Goal: Use online tool/utility: Utilize a website feature to perform a specific function

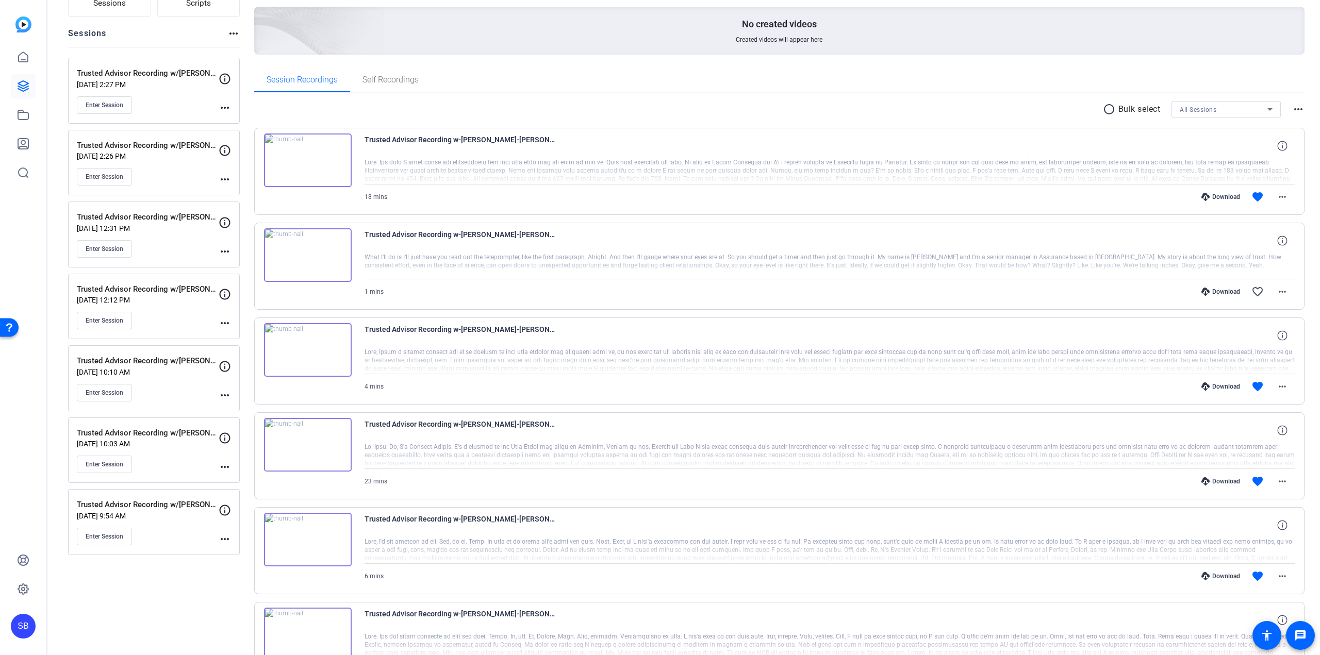
scroll to position [103, 0]
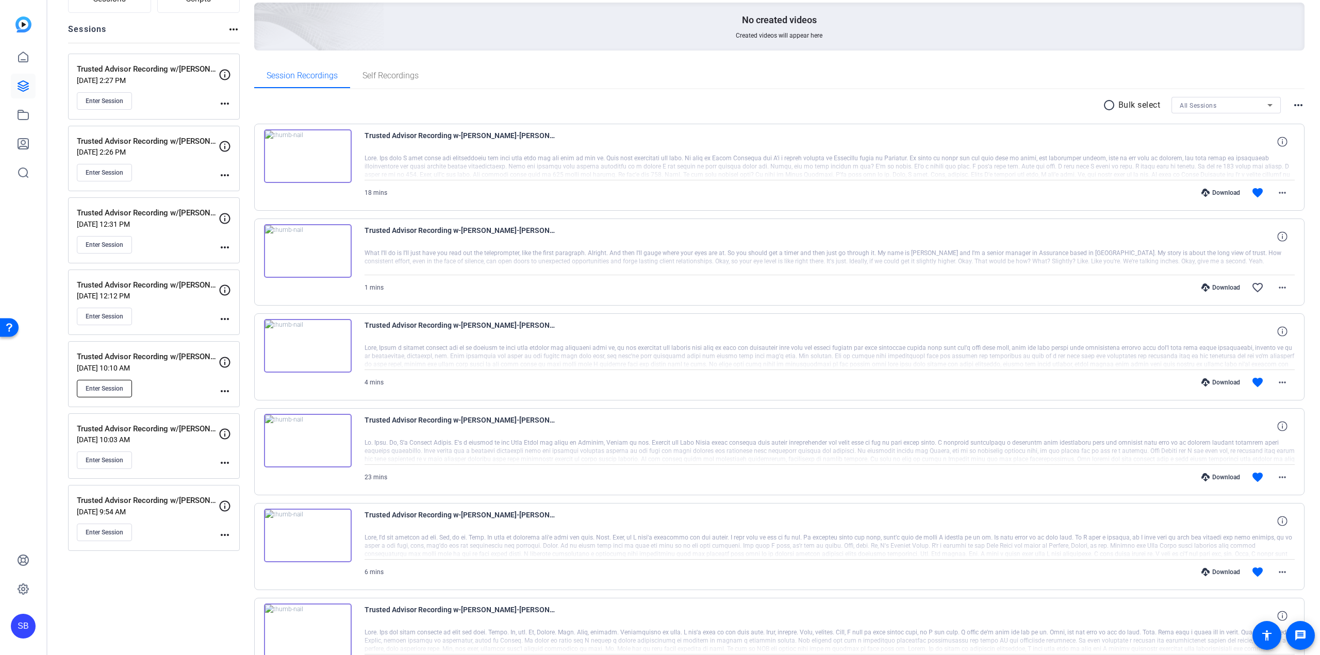
click at [105, 389] on span "Enter Session" at bounding box center [105, 389] width 38 height 8
click at [224, 391] on mat-icon "more_horiz" at bounding box center [225, 391] width 12 height 12
click at [255, 413] on span "Archive Session" at bounding box center [250, 419] width 47 height 12
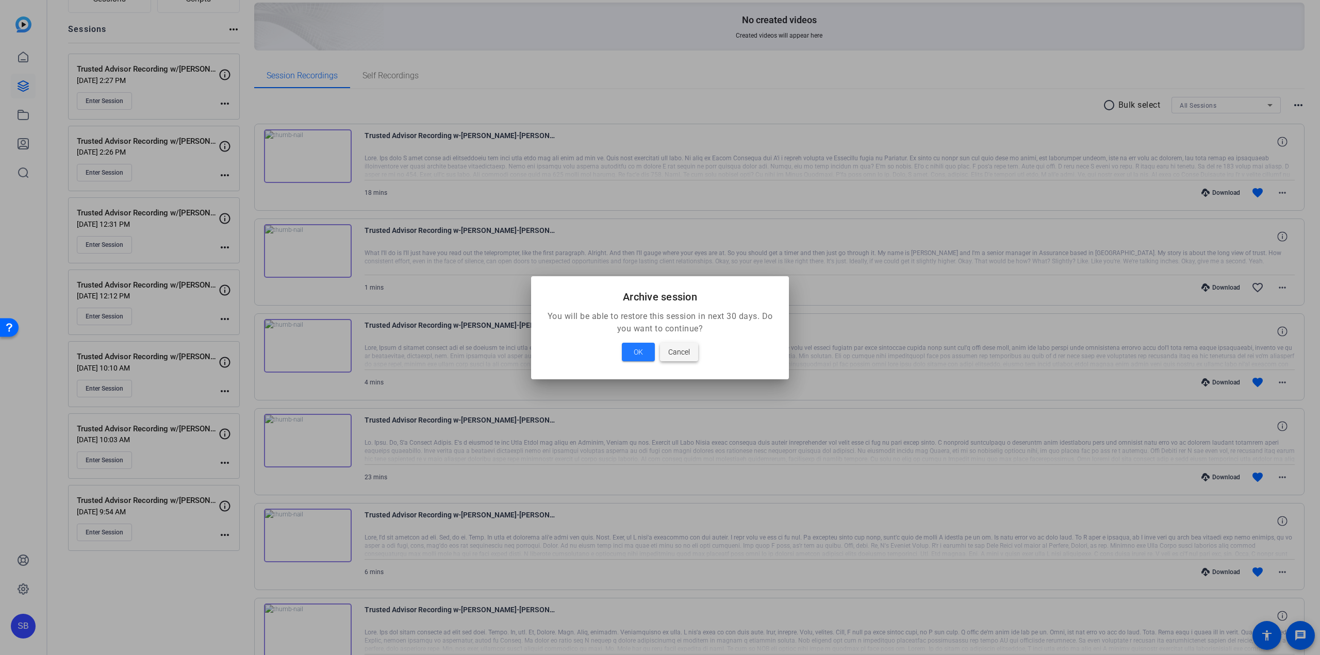
click at [685, 359] on span at bounding box center [679, 352] width 38 height 25
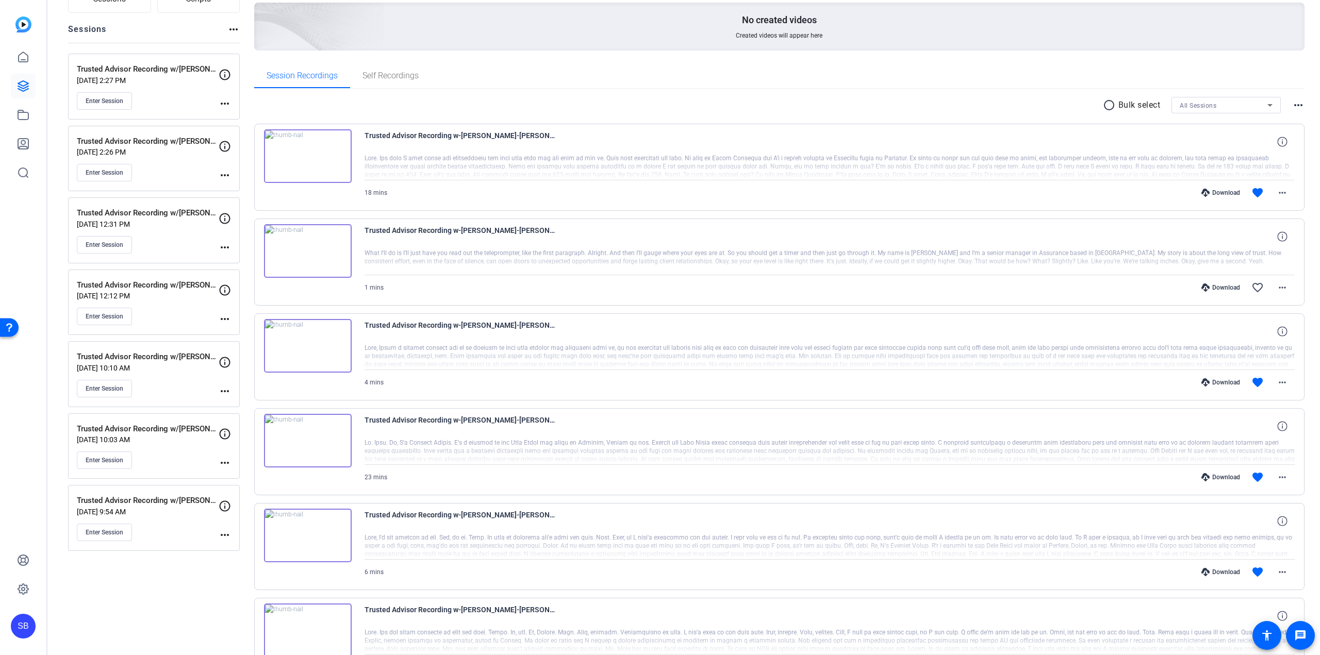
click at [220, 393] on mat-icon "more_horiz" at bounding box center [225, 391] width 12 height 12
click at [232, 401] on span "Edit Session" at bounding box center [250, 406] width 47 height 12
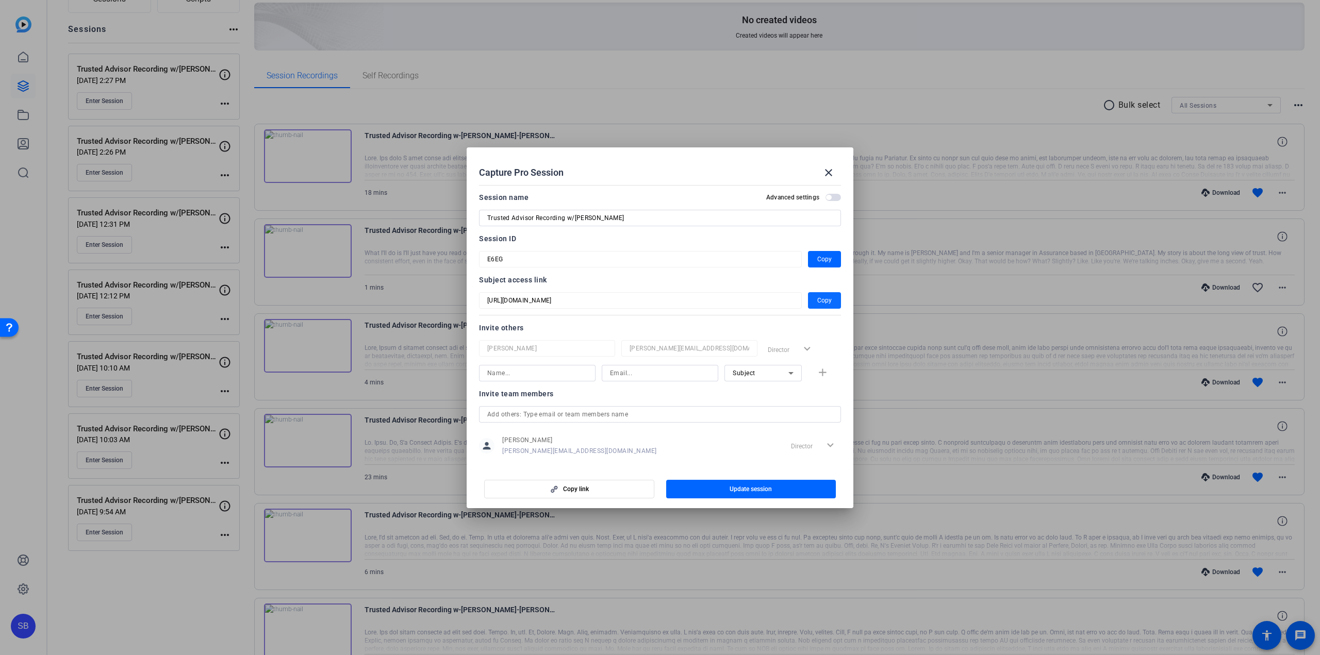
click at [817, 305] on span "Copy" at bounding box center [824, 300] width 14 height 12
click at [828, 178] on mat-icon "close" at bounding box center [828, 172] width 12 height 12
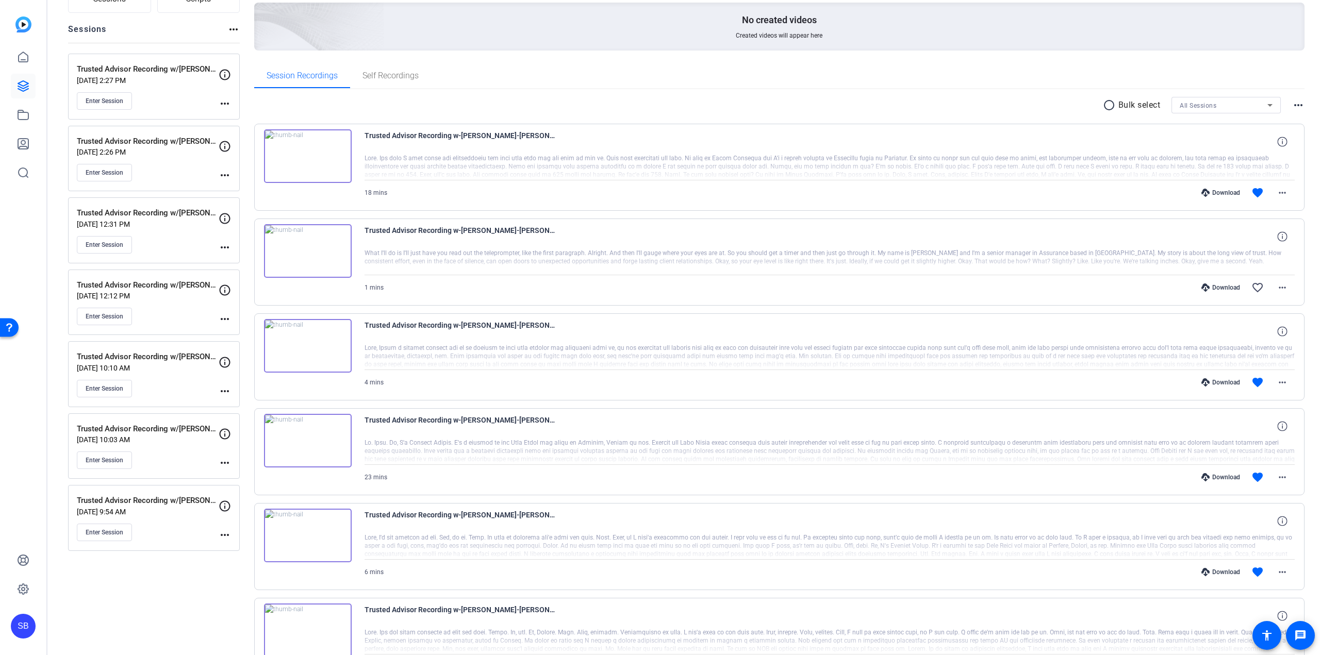
click at [222, 387] on mat-icon "more_horiz" at bounding box center [225, 391] width 12 height 12
click at [248, 409] on span "Edit Session" at bounding box center [250, 406] width 47 height 12
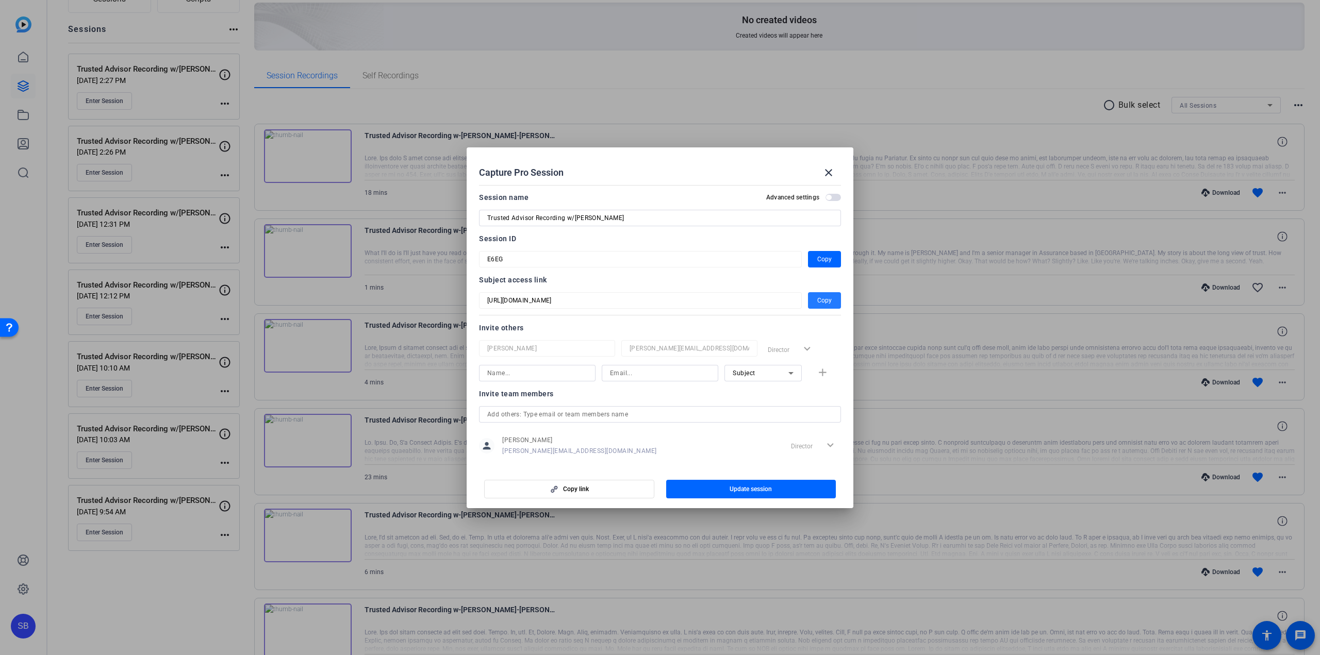
click at [818, 301] on span "Copy" at bounding box center [824, 300] width 14 height 12
click at [833, 168] on mat-icon "close" at bounding box center [828, 172] width 12 height 12
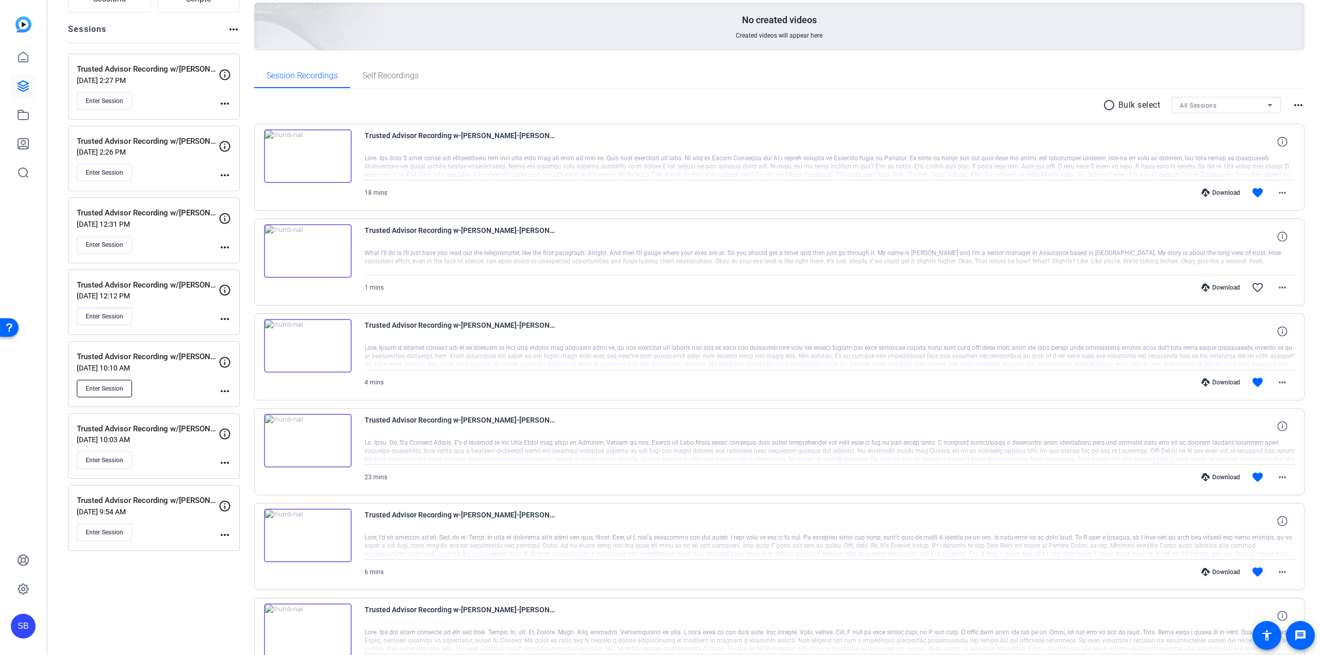
click at [82, 384] on button "Enter Session" at bounding box center [104, 389] width 55 height 18
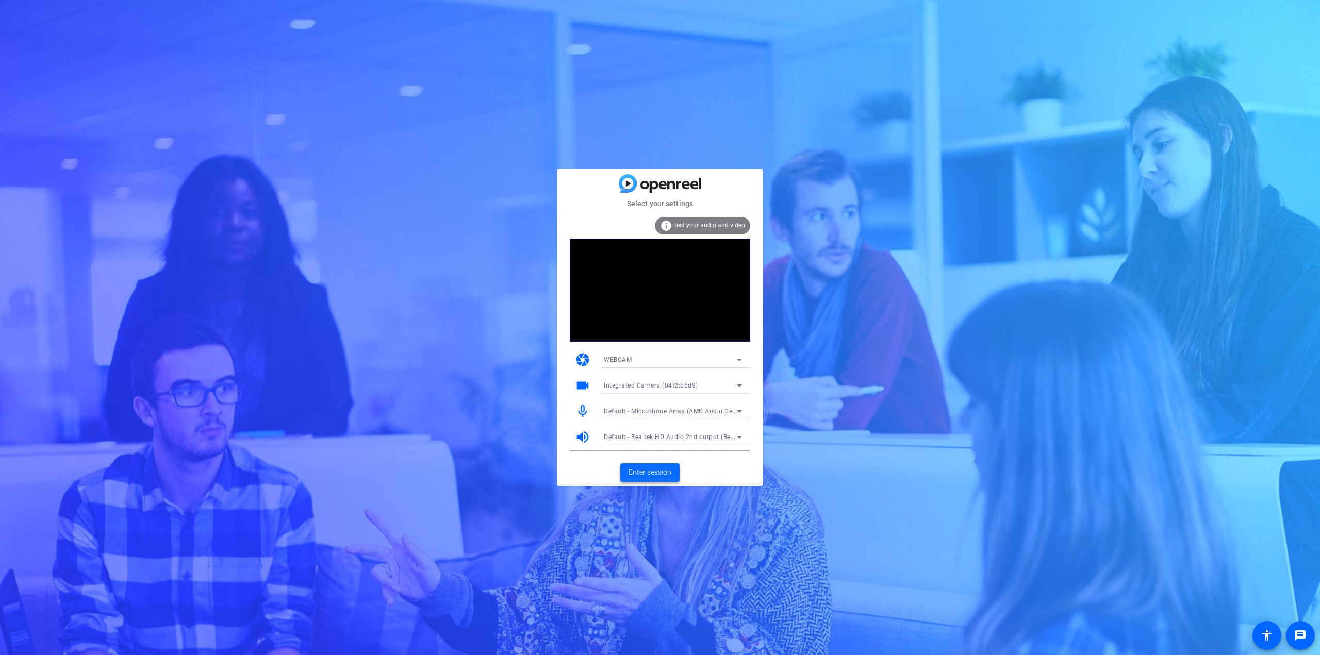
click at [649, 473] on span "Enter session" at bounding box center [649, 472] width 43 height 11
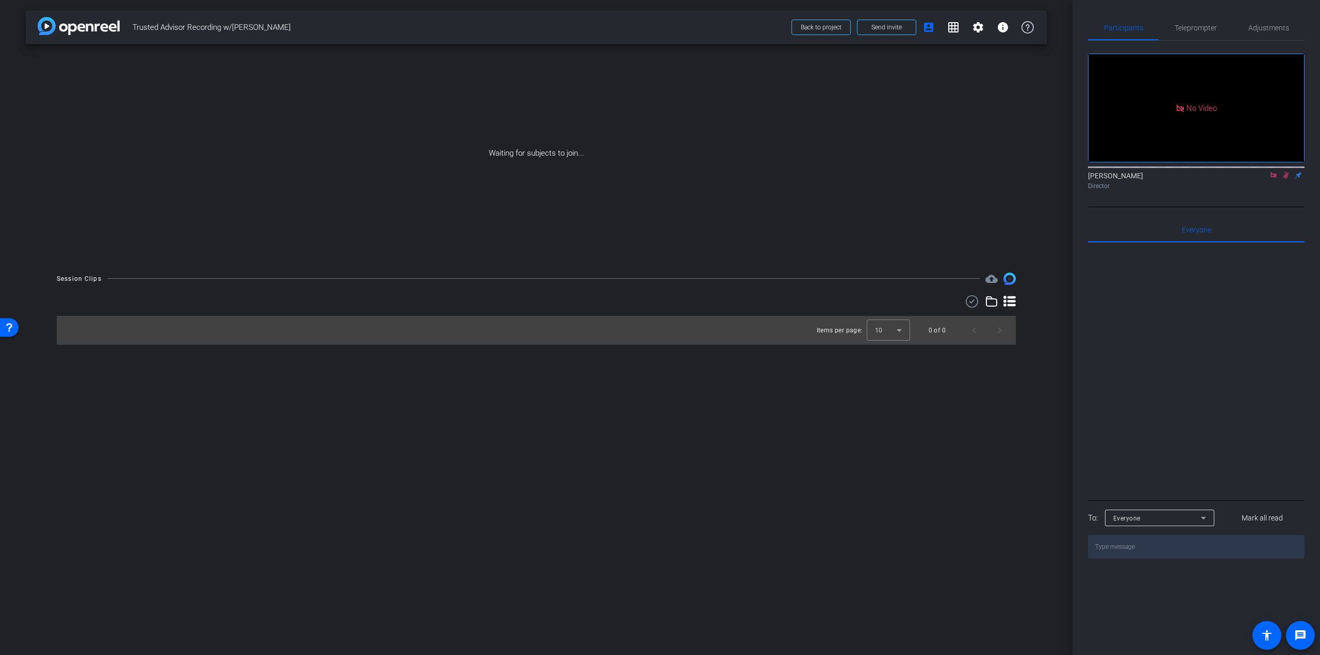
click at [1272, 178] on icon at bounding box center [1273, 175] width 6 height 6
click at [1210, 27] on span "Teleprompter" at bounding box center [1195, 27] width 42 height 7
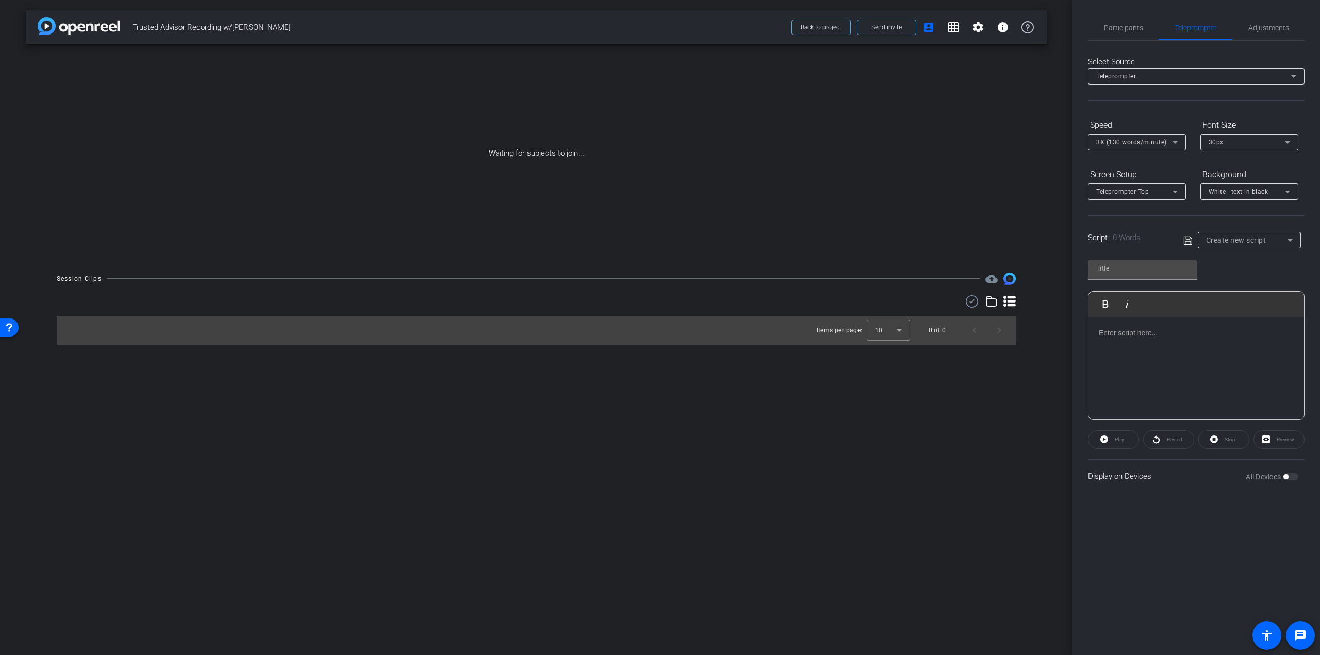
click at [1260, 248] on div at bounding box center [1248, 253] width 103 height 11
click at [1260, 243] on span "Create new script" at bounding box center [1236, 240] width 60 height 8
click at [1253, 277] on span "[PERSON_NAME] Script" at bounding box center [1242, 277] width 72 height 12
type input "[PERSON_NAME] Script"
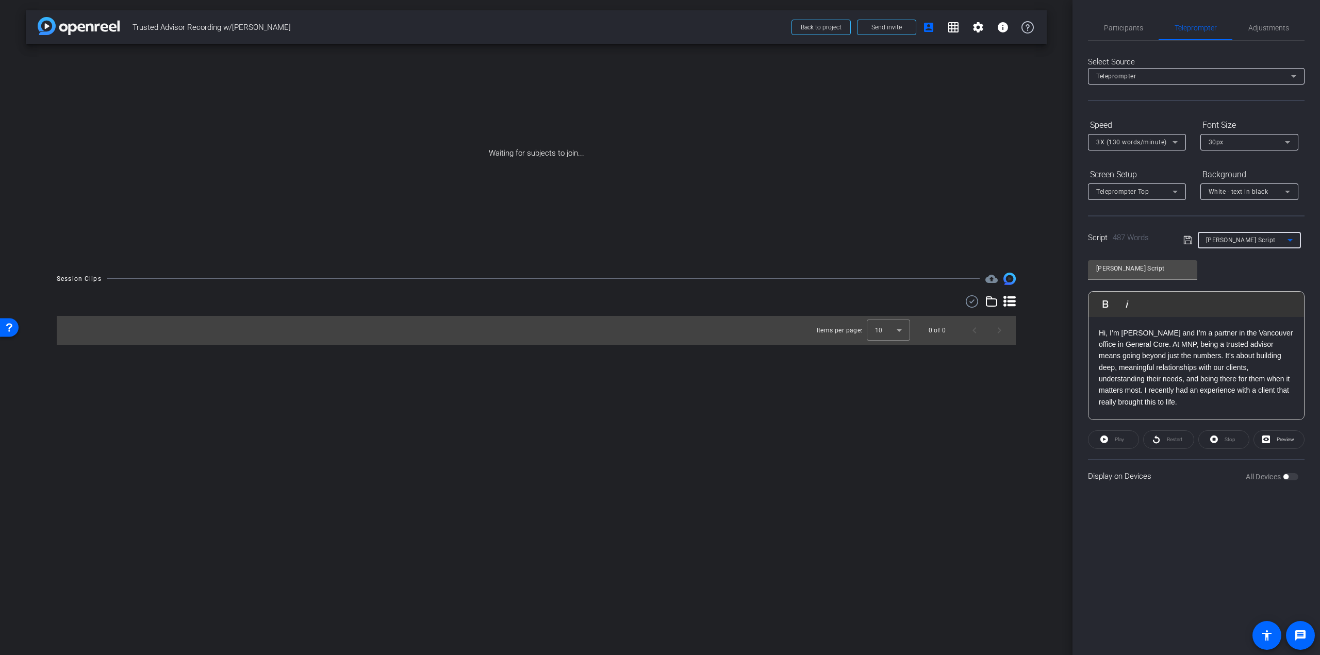
scroll to position [52, 0]
click at [1098, 372] on div "Hi, I’m [PERSON_NAME] and I’m a partner in the Vancouver office in General Core…" at bounding box center [1195, 610] width 215 height 690
click at [1096, 356] on div "Hi, I’m [PERSON_NAME] and I’m a partner in the Vancouver office in General Core…" at bounding box center [1195, 450] width 215 height 678
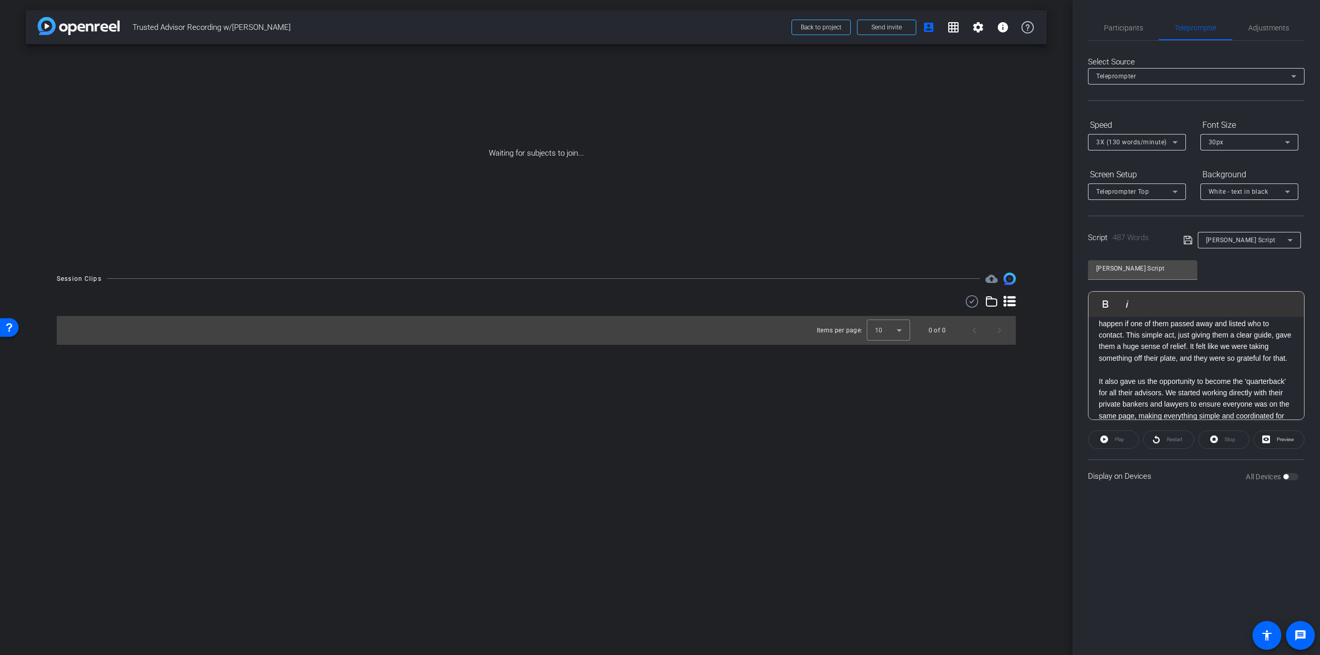
click at [1097, 369] on div "Hi, I’m [PERSON_NAME] and I’m a partner in the Vancouver office in General Core…" at bounding box center [1195, 341] width 215 height 667
click at [1098, 388] on p "For me, being a trusted advisor means treating a client the way you'd want to b…" at bounding box center [1195, 428] width 195 height 81
click at [1098, 345] on div "Hi, I’m [PERSON_NAME] and I’m a partner in the Vancouver office in General Core…" at bounding box center [1195, 110] width 215 height 644
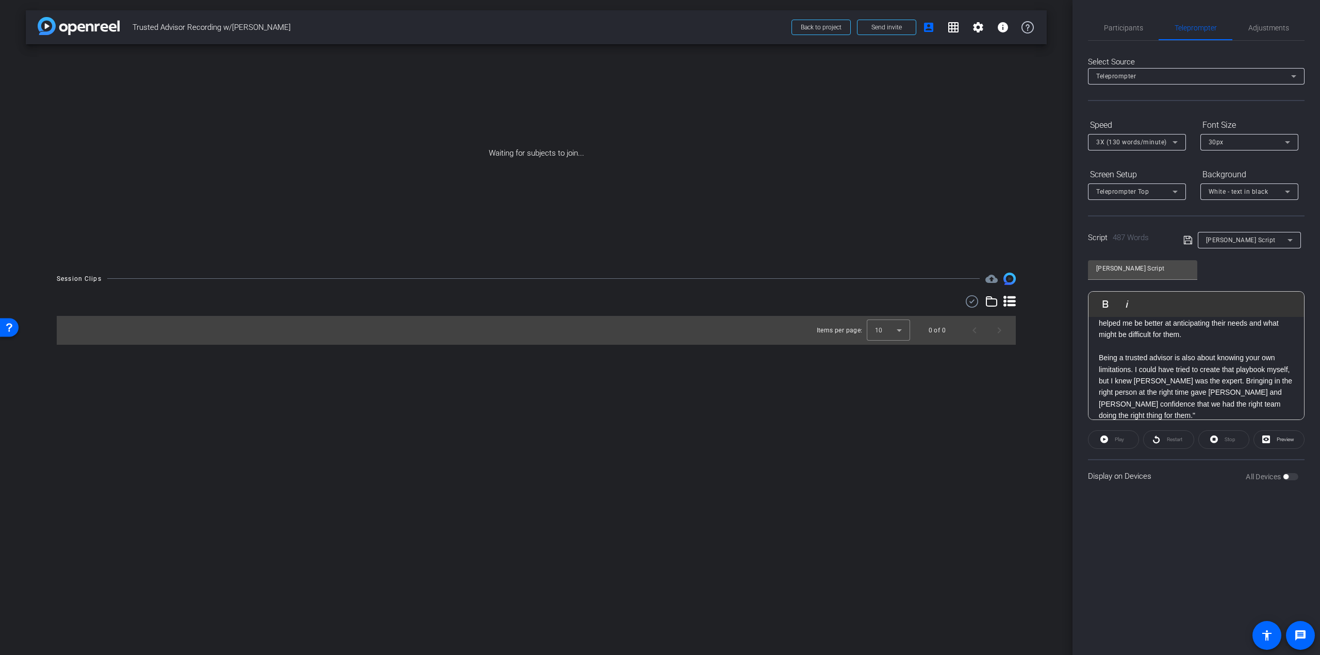
scroll to position [518, 0]
click at [1140, 404] on p "Being a trusted advisor is also about knowing your own limitations. I could hav…" at bounding box center [1195, 386] width 195 height 69
click at [1244, 362] on p "We'd been working with [PERSON_NAME] and his wife [PERSON_NAME] for years on th…" at bounding box center [1195, 333] width 195 height 161
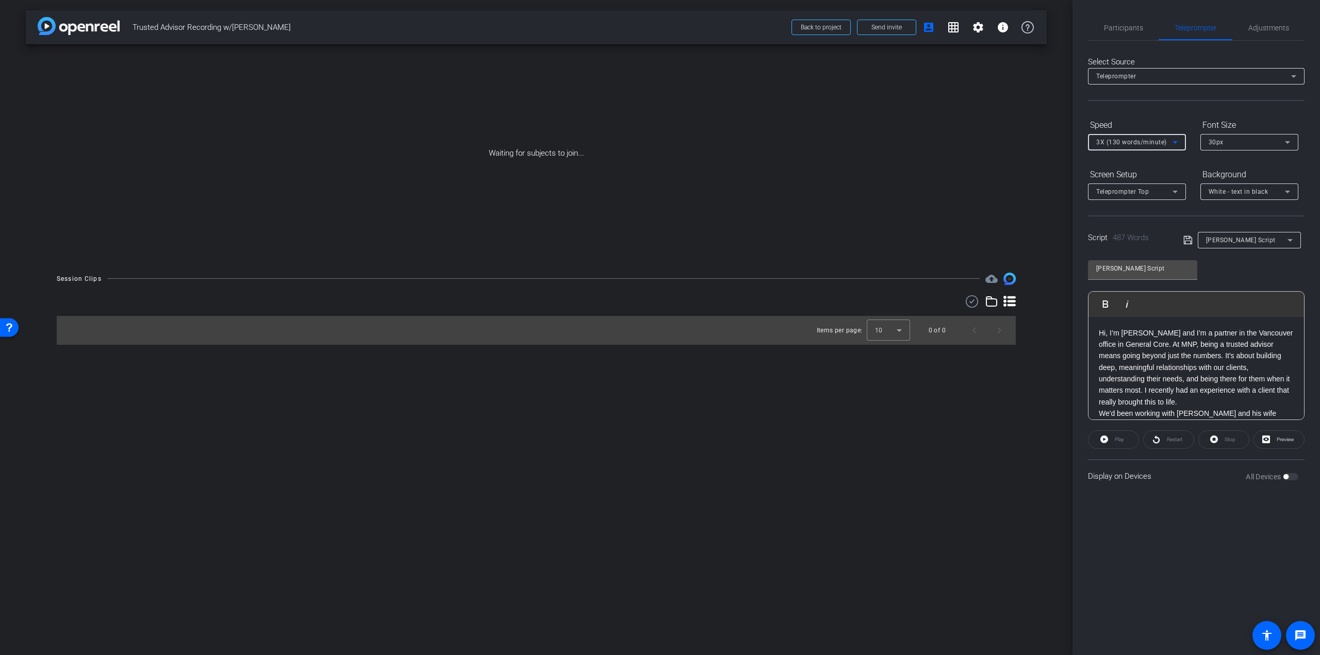
click at [1158, 139] on span "3X (130 words/minute)" at bounding box center [1131, 142] width 71 height 7
click at [1138, 208] on span "4X (140 words/minute)" at bounding box center [1131, 212] width 71 height 12
click at [1279, 433] on span "Preview" at bounding box center [1284, 439] width 20 height 14
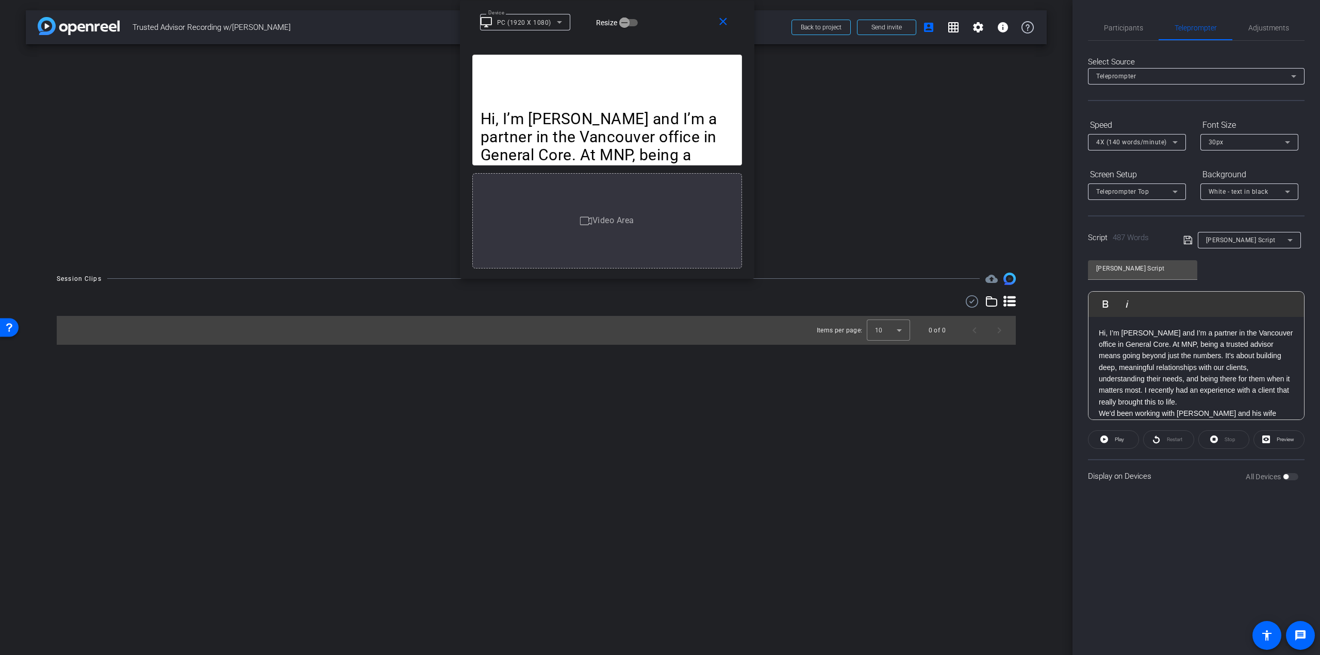
drag, startPoint x: 711, startPoint y: 211, endPoint x: 679, endPoint y: -13, distance: 226.1
click at [679, 0] on html "Accessibility Screen-Reader Guide, Feedback, and Issue Reporting | New window m…" at bounding box center [660, 327] width 1320 height 655
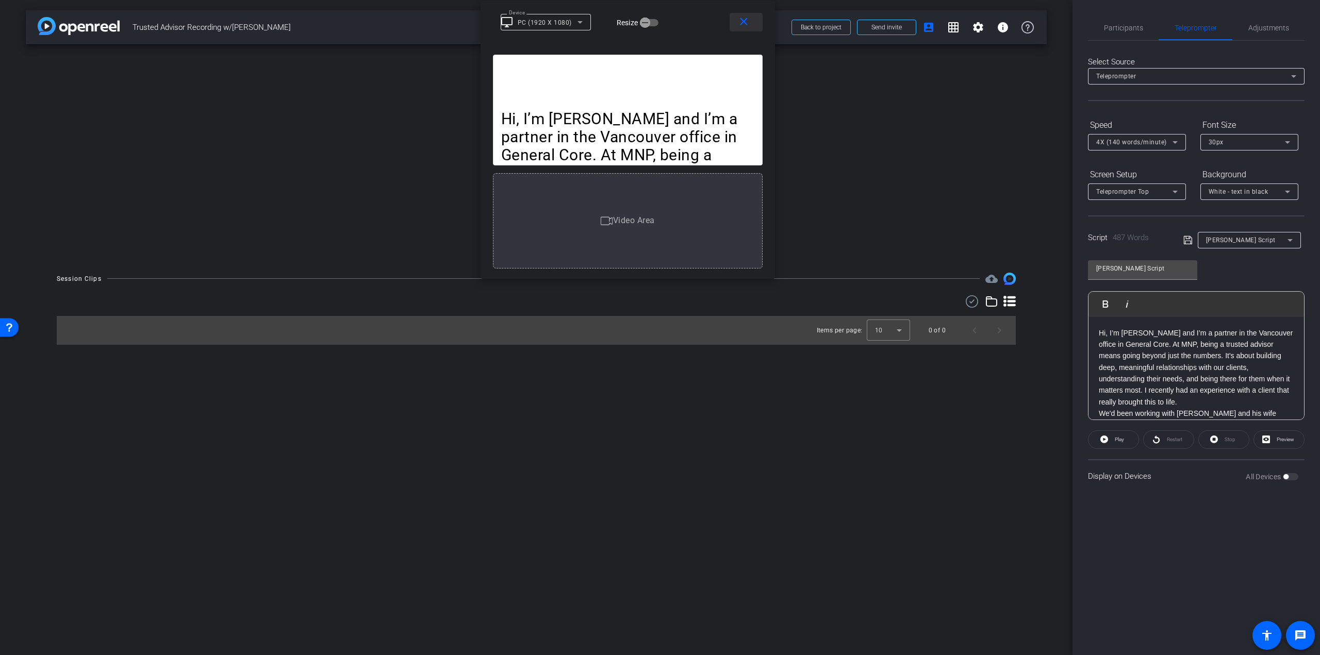
click at [752, 27] on span at bounding box center [745, 22] width 33 height 25
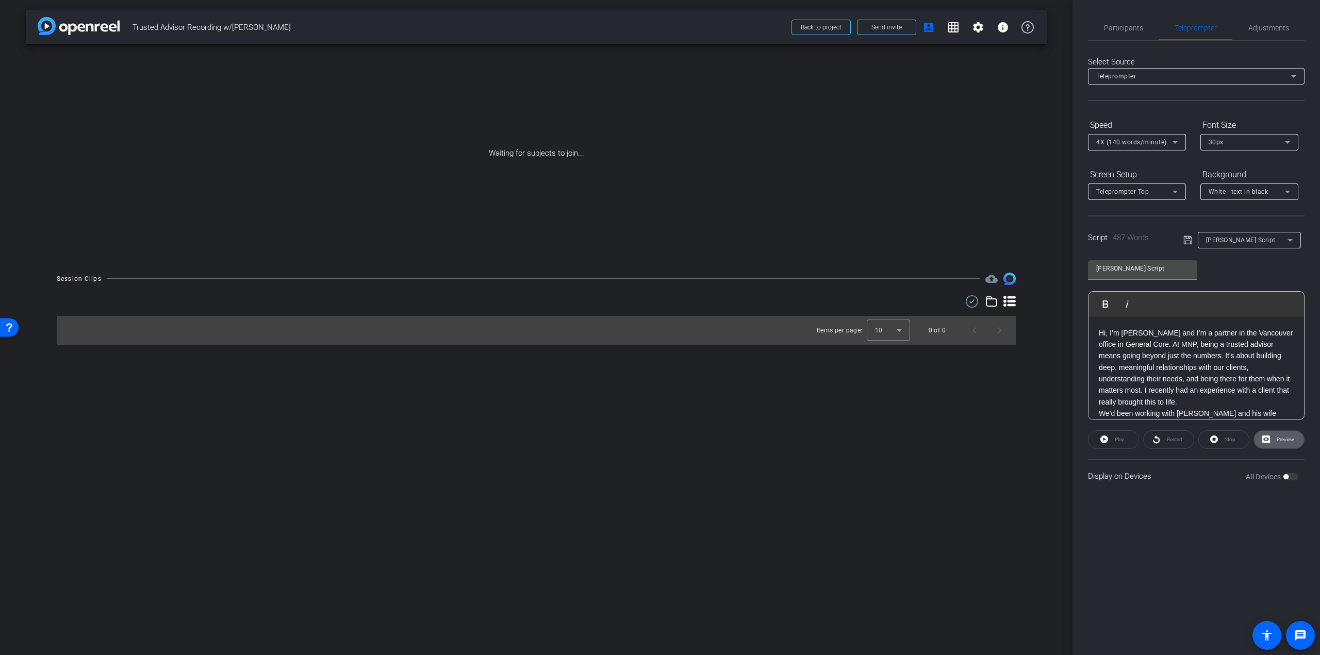
click at [1186, 244] on icon at bounding box center [1187, 240] width 8 height 8
click at [1187, 242] on icon at bounding box center [1187, 240] width 9 height 12
click at [1213, 355] on p "We'd been working with [PERSON_NAME] and his wife [PERSON_NAME] for years on th…" at bounding box center [1195, 385] width 195 height 161
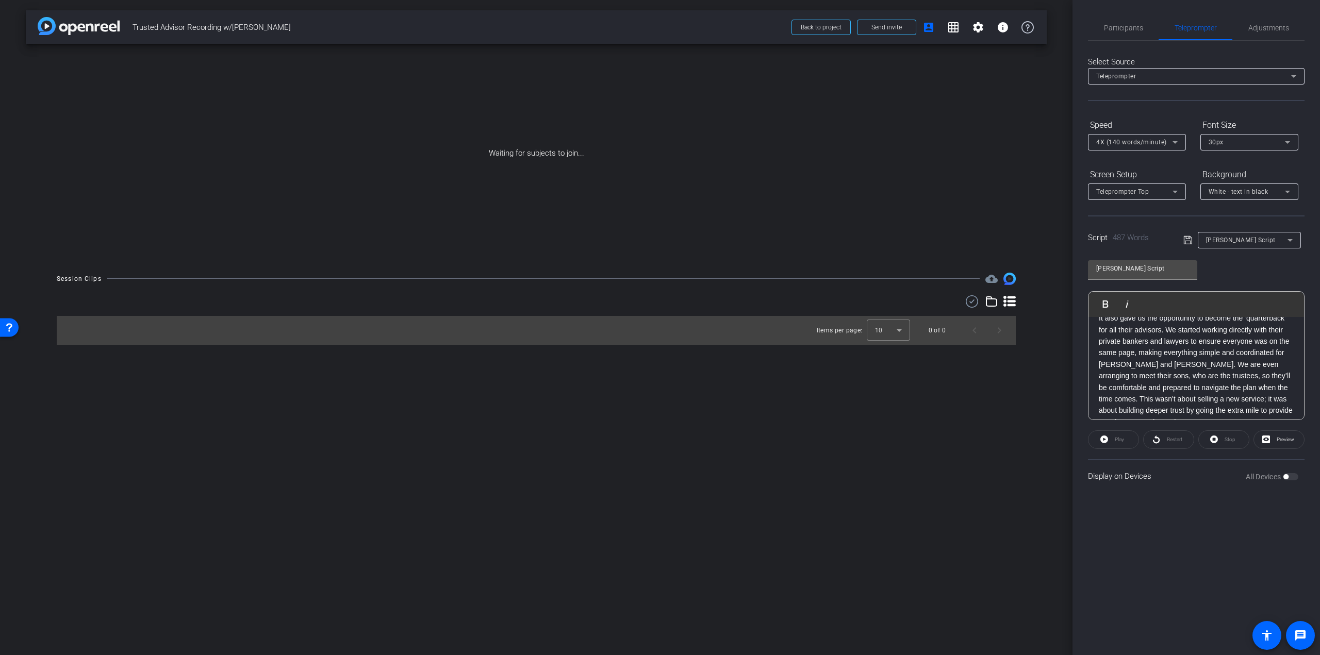
click at [1165, 360] on p "It also gave us the opportunity to become the 'quarterback' for all their advis…" at bounding box center [1195, 369] width 195 height 115
click at [1107, 28] on span "Participants" at bounding box center [1123, 27] width 39 height 7
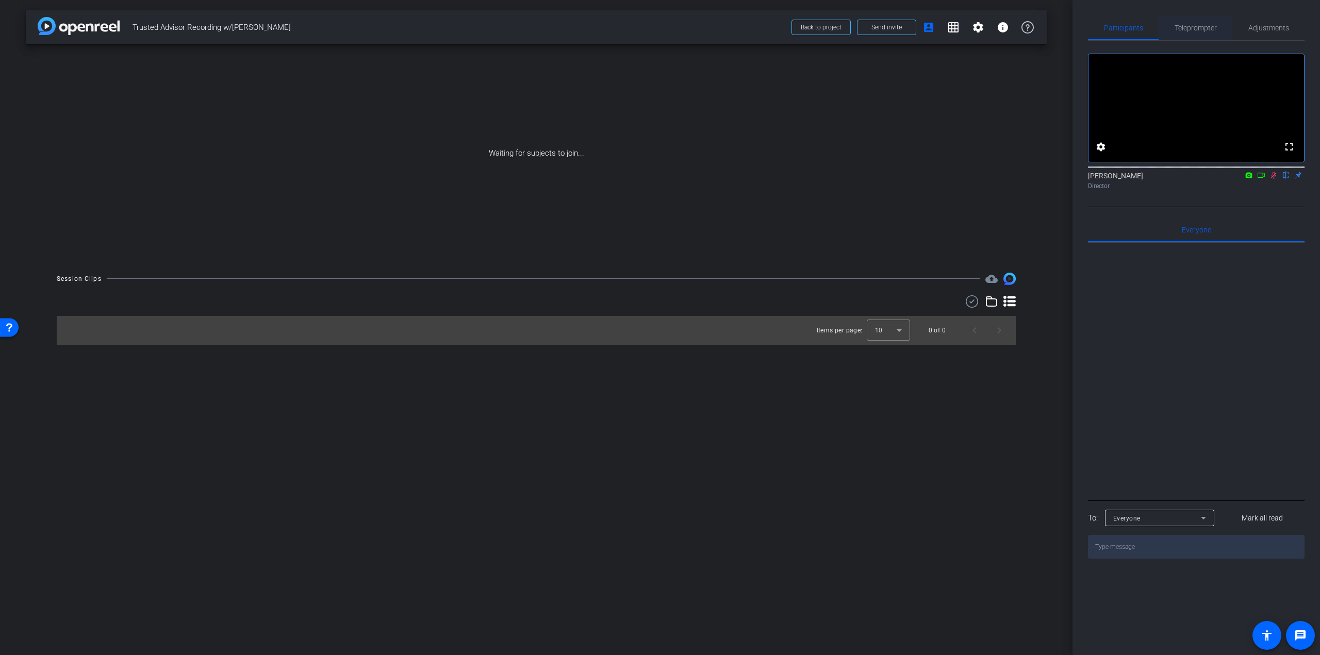
click at [1201, 24] on span "Teleprompter" at bounding box center [1195, 27] width 42 height 7
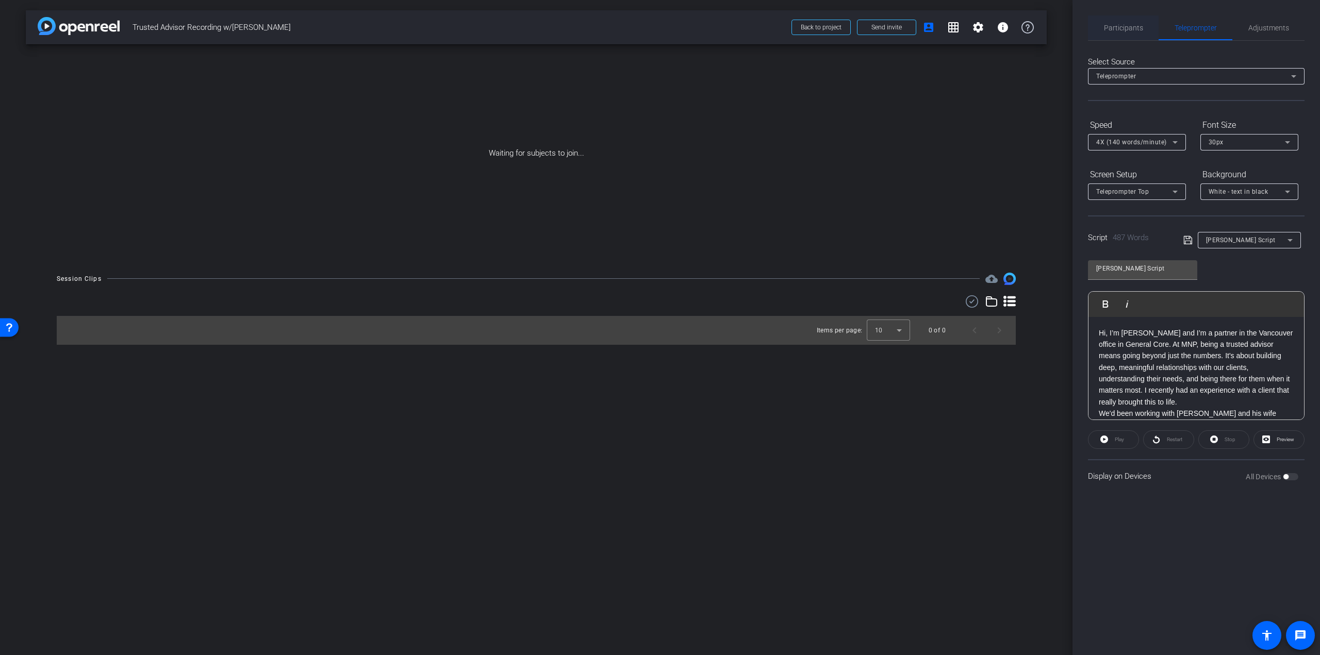
click at [1140, 30] on span "Participants" at bounding box center [1123, 27] width 39 height 7
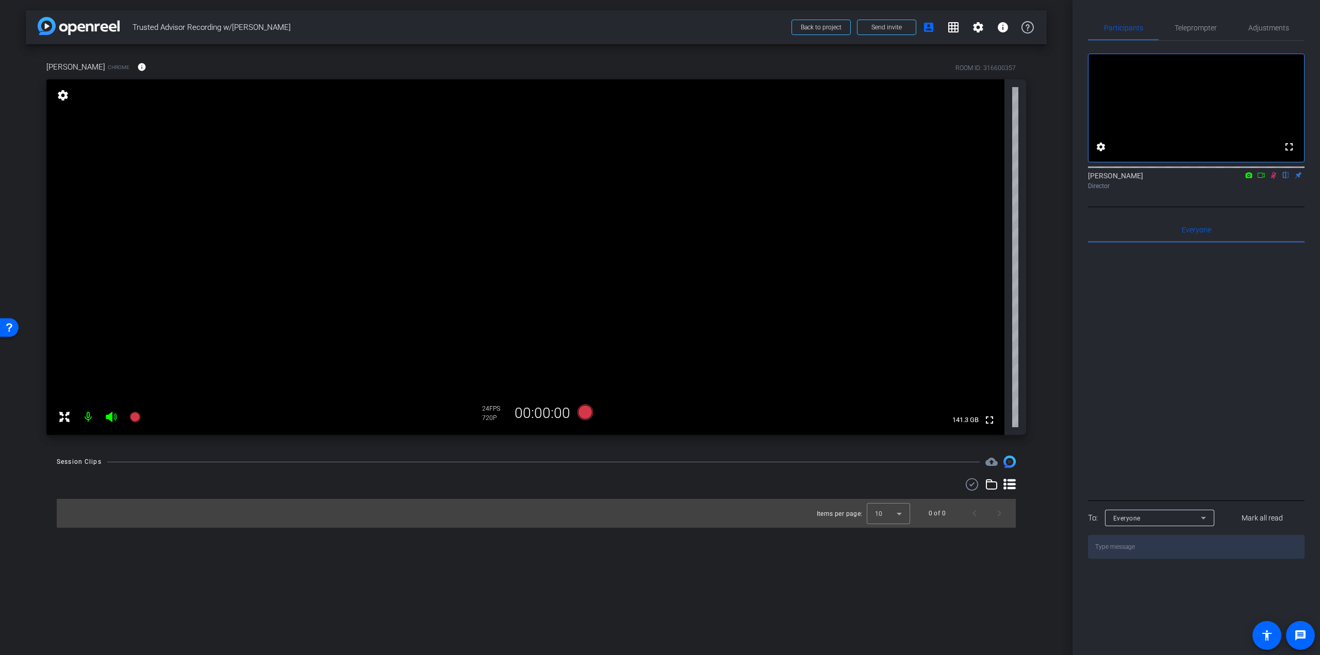
click at [1269, 179] on icon at bounding box center [1273, 175] width 8 height 7
click at [1182, 26] on span "Teleprompter" at bounding box center [1195, 27] width 42 height 7
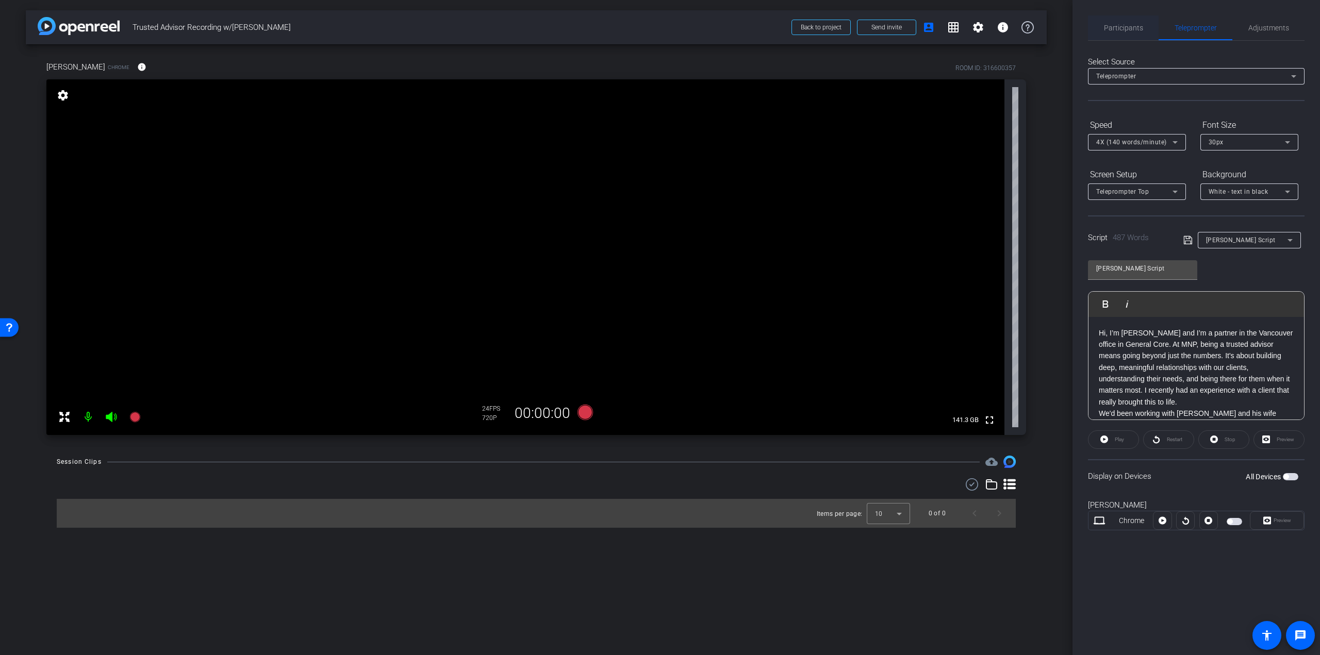
click at [1119, 27] on span "Participants" at bounding box center [1123, 27] width 39 height 7
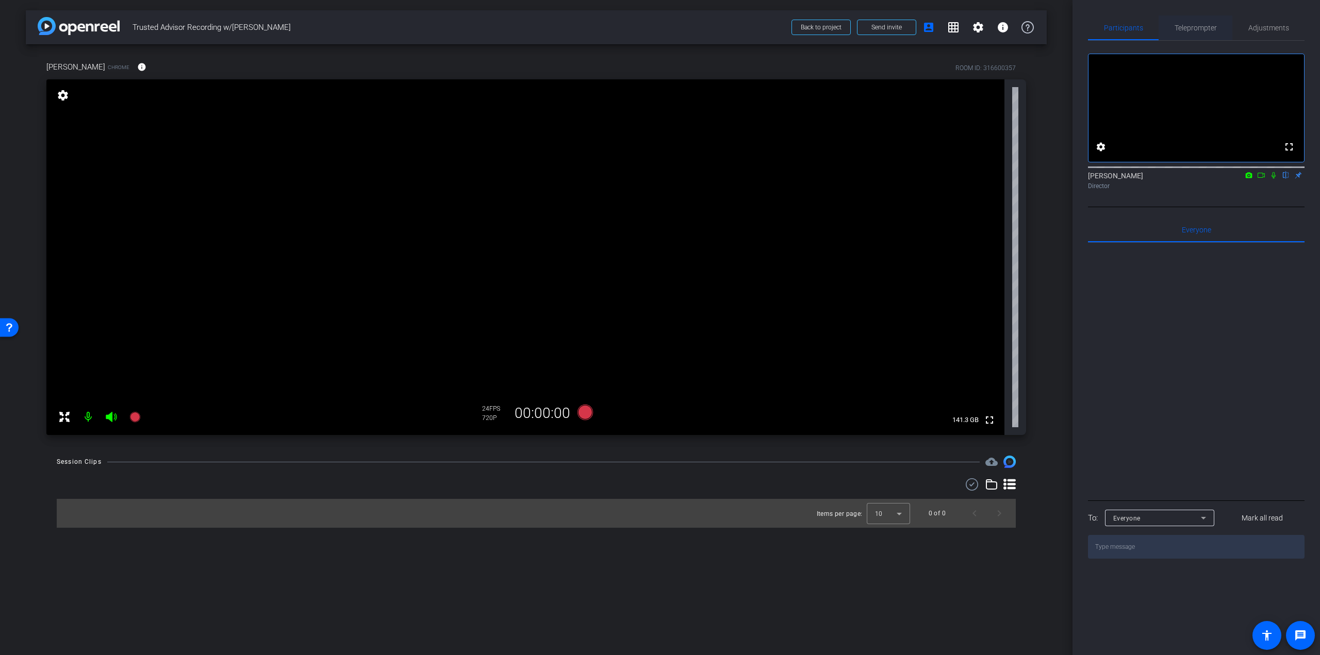
click at [1199, 29] on span "Teleprompter" at bounding box center [1195, 27] width 42 height 7
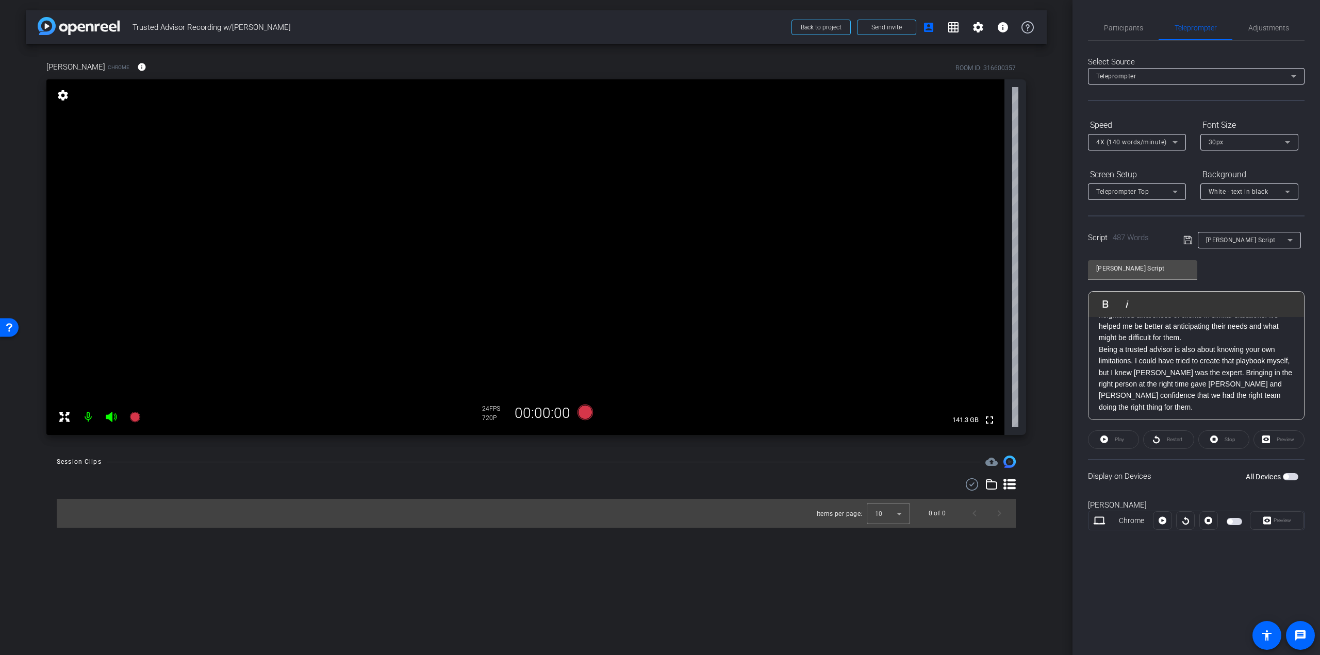
scroll to position [529, 0]
click at [1114, 411] on div "Hi, I’m [PERSON_NAME] and I’m a partner in the Vancouver office in General Core…" at bounding box center [1195, 104] width 215 height 632
drag, startPoint x: 1227, startPoint y: 351, endPoint x: 1248, endPoint y: 366, distance: 26.6
click at [1227, 351] on p "For me, being a trusted advisor means treating a client the way you'd want to b…" at bounding box center [1195, 365] width 195 height 81
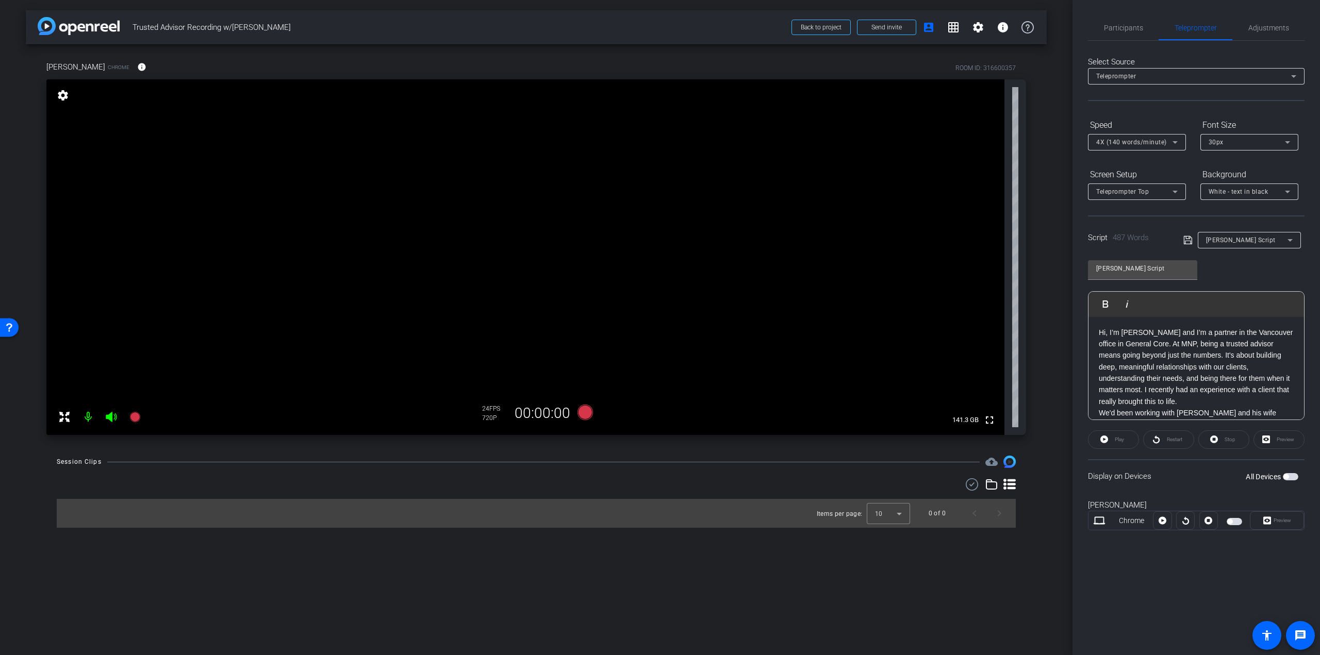
scroll to position [0, 0]
click at [1123, 27] on span "Participants" at bounding box center [1123, 27] width 39 height 7
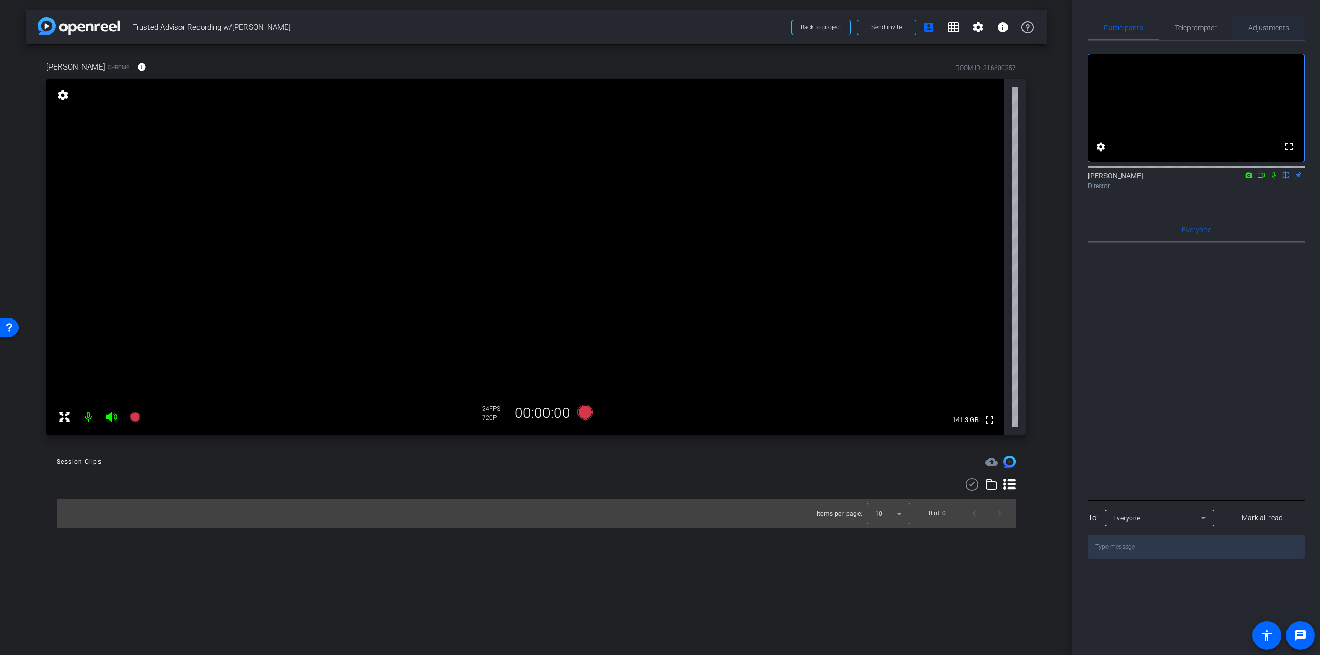
click at [1269, 25] on span "Adjustments" at bounding box center [1268, 27] width 41 height 7
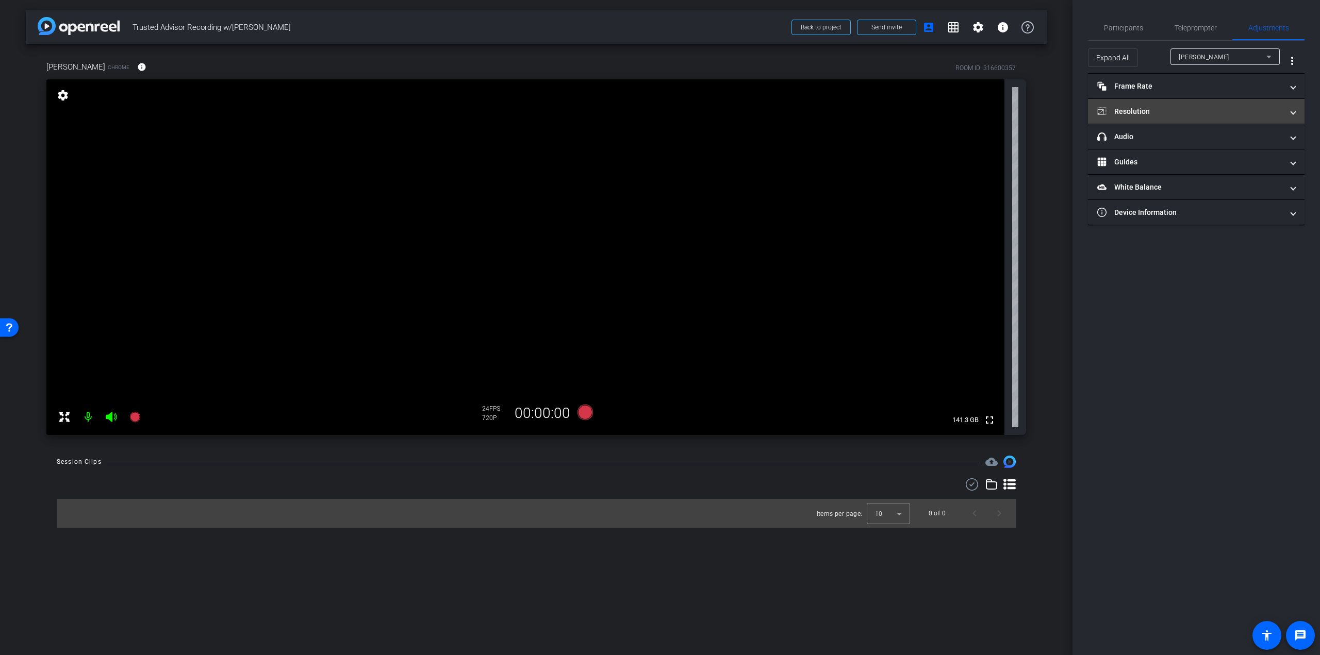
click at [1190, 110] on mat-panel-title "Resolution" at bounding box center [1190, 111] width 186 height 11
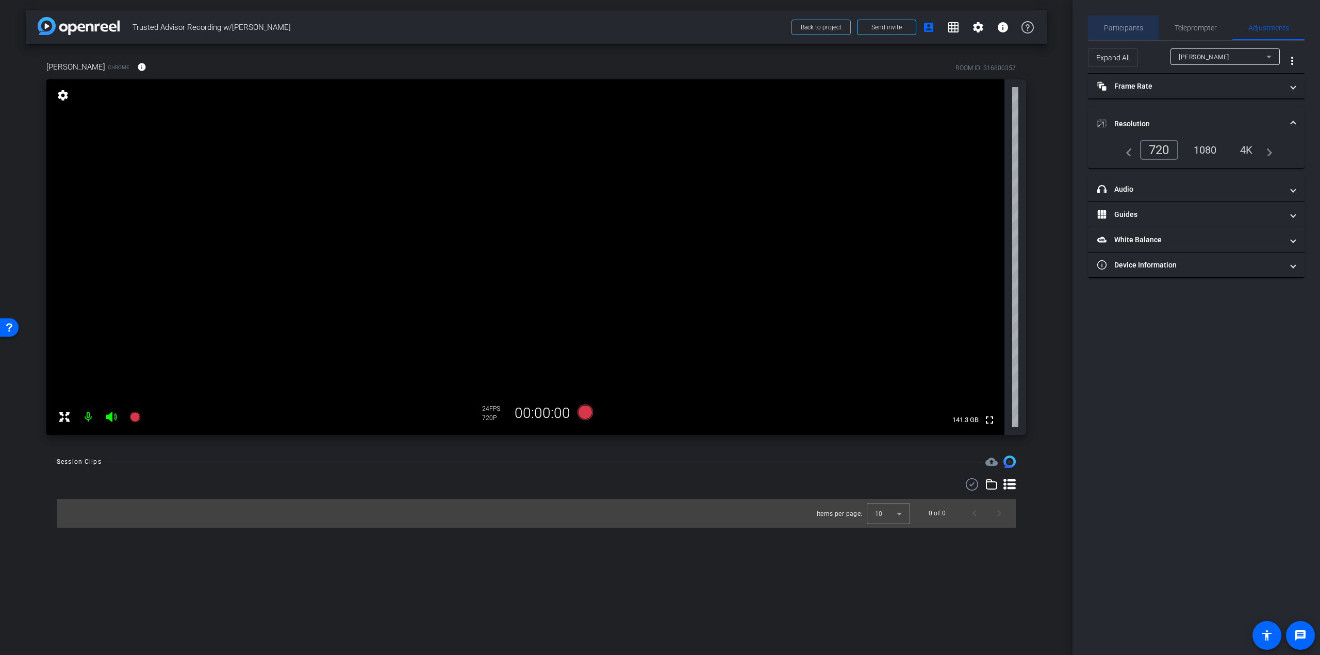
click at [1127, 31] on span "Participants" at bounding box center [1123, 27] width 39 height 7
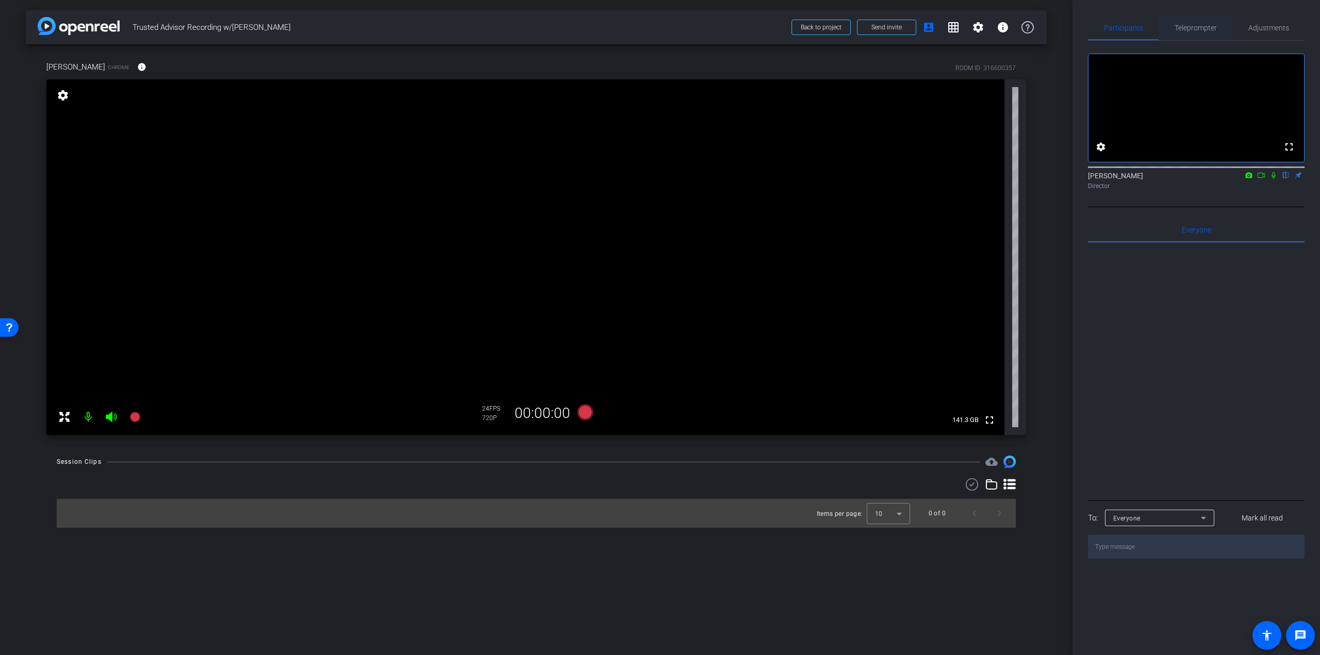
click at [1183, 31] on span "Teleprompter" at bounding box center [1195, 27] width 42 height 7
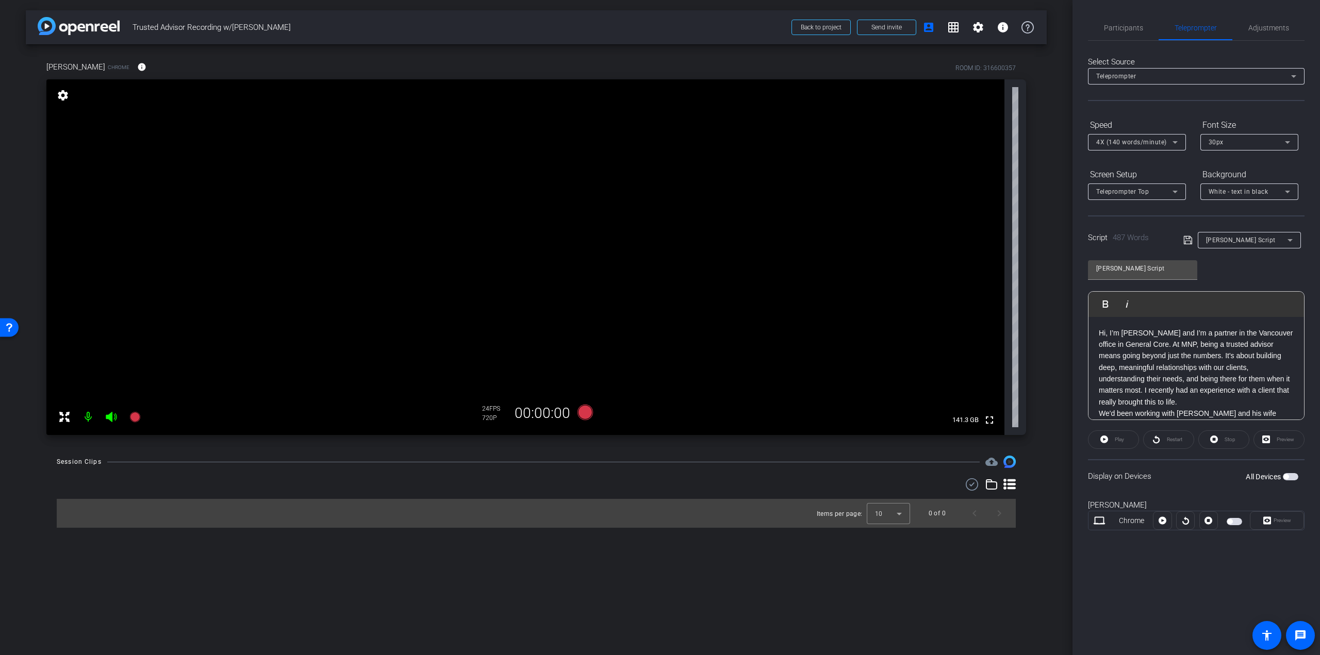
click at [68, 93] on mat-icon "settings" at bounding box center [63, 95] width 14 height 12
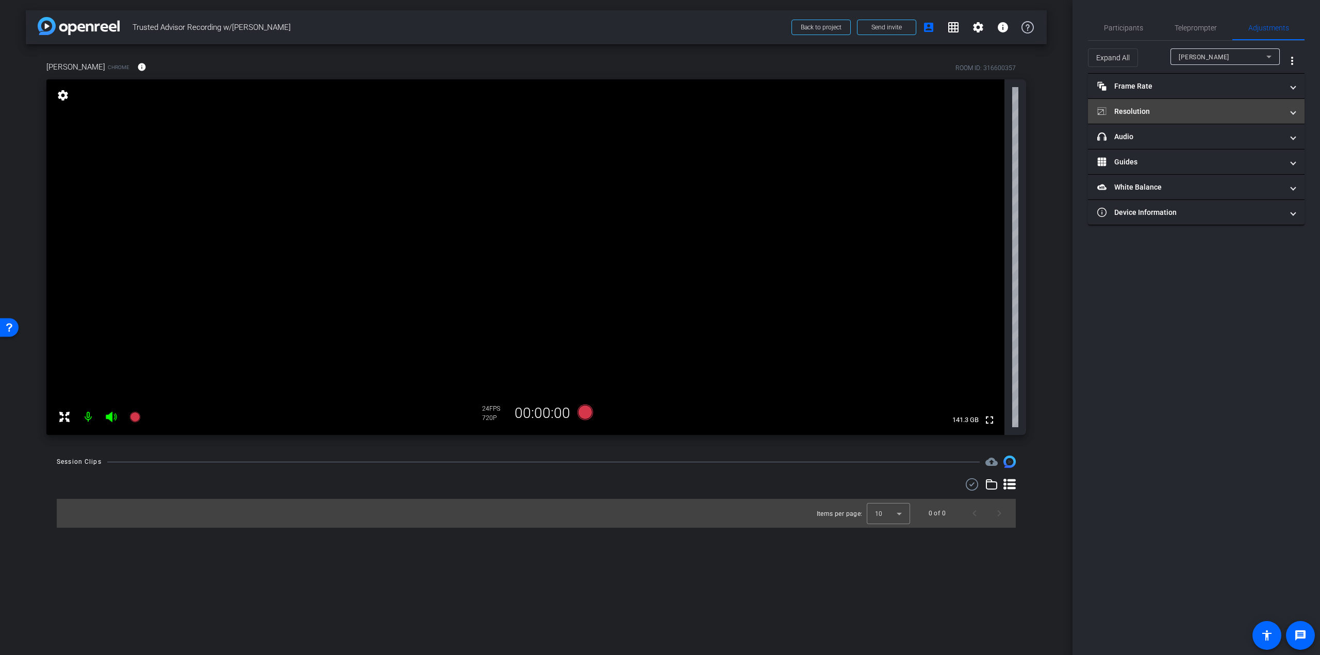
click at [1142, 111] on mat-panel-title "Resolution" at bounding box center [1190, 111] width 186 height 11
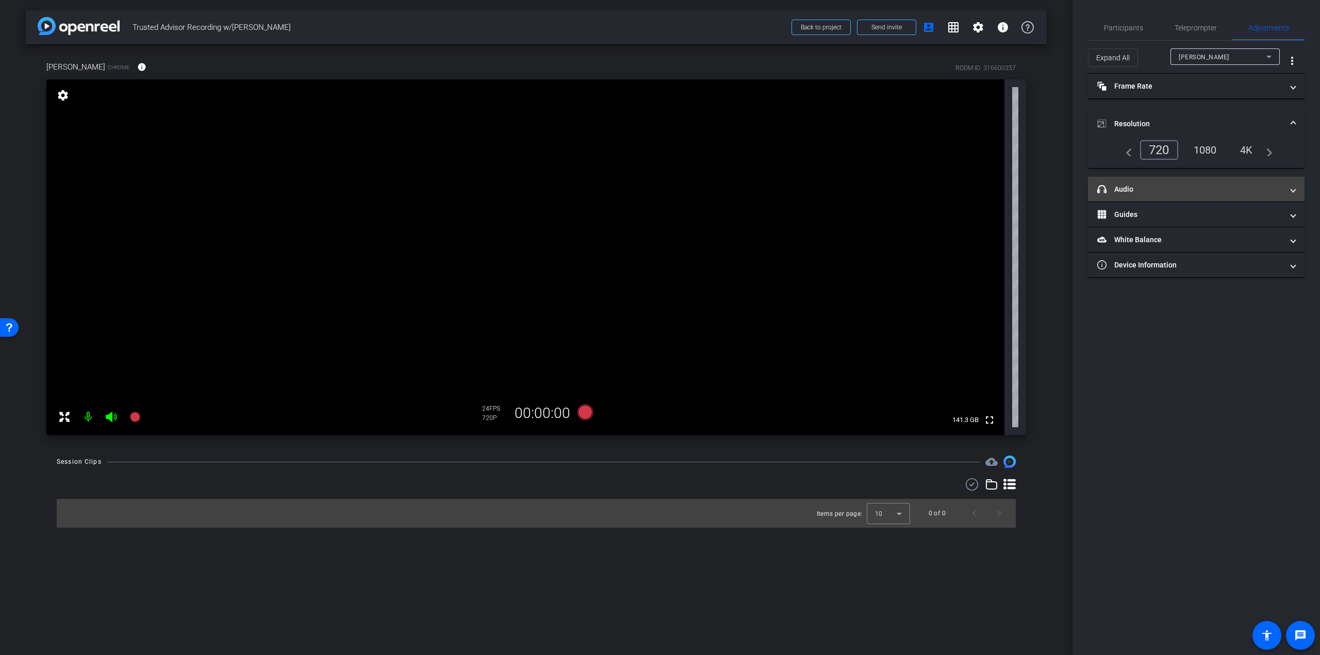
click at [1142, 180] on mat-expansion-panel-header "headphone icon Audio" at bounding box center [1196, 189] width 216 height 25
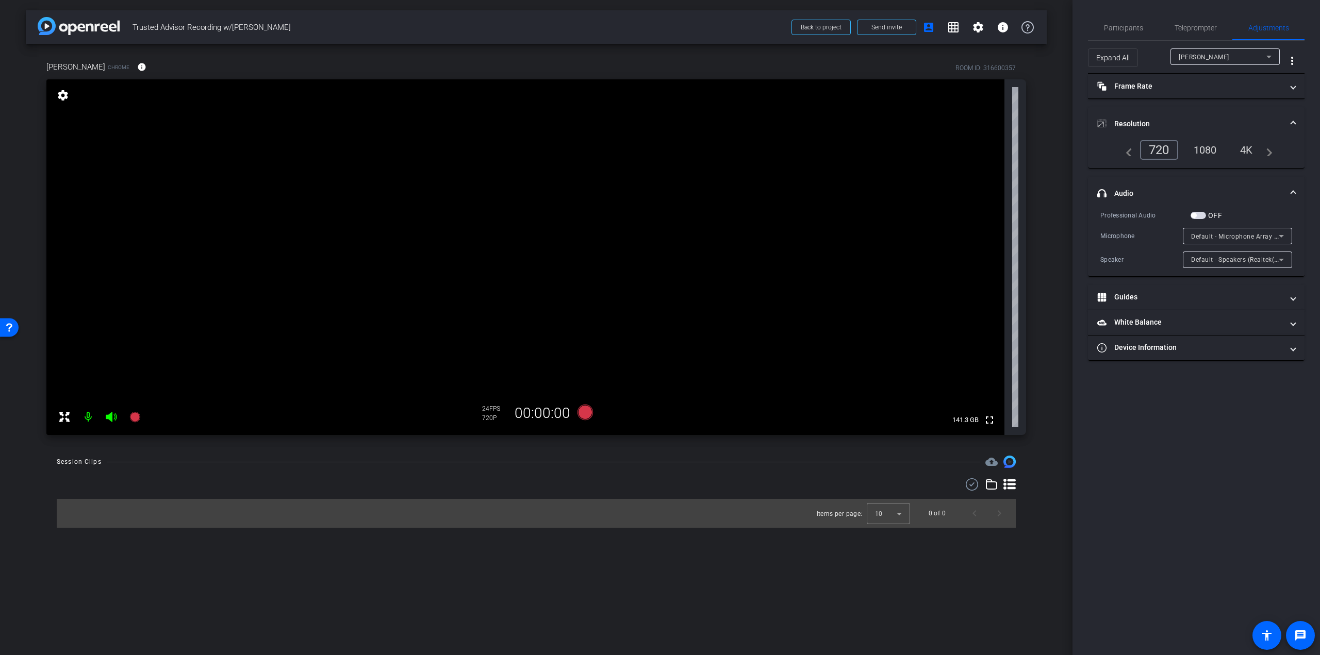
click at [1197, 215] on span "button" at bounding box center [1197, 215] width 15 height 7
click at [1204, 212] on span "button" at bounding box center [1197, 215] width 15 height 7
click at [1068, 76] on div "arrow_back Trusted Advisor Recording w/[PERSON_NAME] Back to project Send invit…" at bounding box center [536, 327] width 1072 height 655
